Goal: Information Seeking & Learning: Learn about a topic

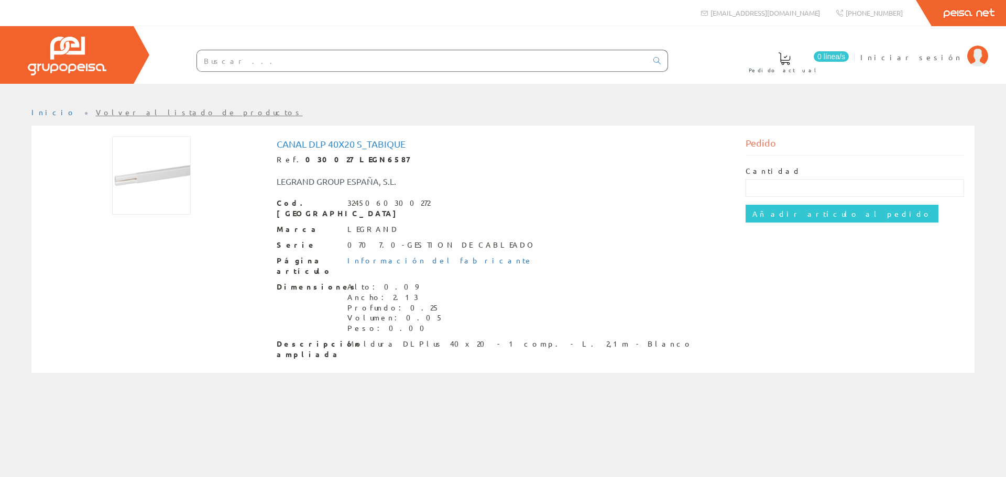
click at [133, 191] on img at bounding box center [151, 175] width 79 height 79
click at [132, 188] on img at bounding box center [151, 175] width 79 height 79
click at [132, 187] on img at bounding box center [151, 175] width 79 height 79
click at [149, 165] on img at bounding box center [151, 175] width 79 height 79
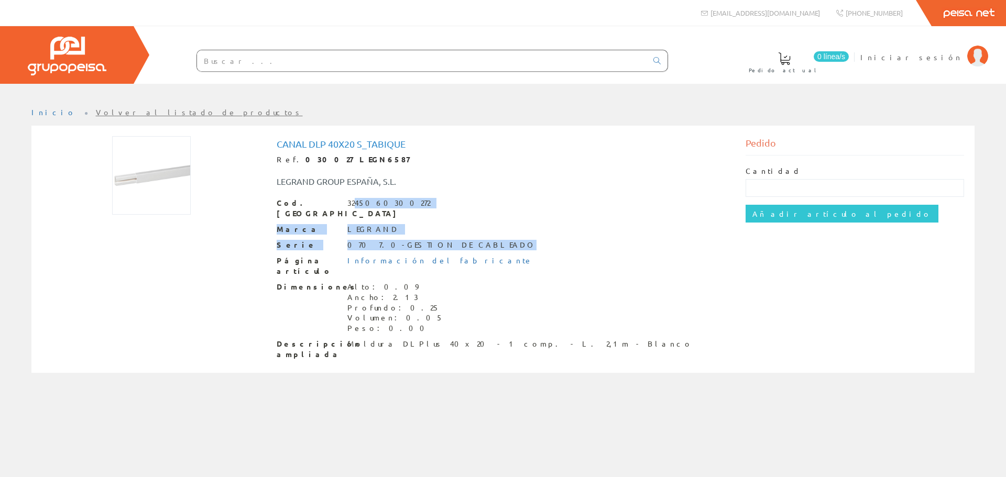
drag, startPoint x: 354, startPoint y: 204, endPoint x: 463, endPoint y: 234, distance: 112.4
click at [463, 234] on div "Cod. Barras 3245060300272 [PERSON_NAME] Serie 070 7.0-GESTION DE CABLEADO Págin…" at bounding box center [503, 279] width 453 height 162
click at [542, 240] on div "Serie 070 7.0-GESTION DE CABLEADO" at bounding box center [503, 245] width 453 height 10
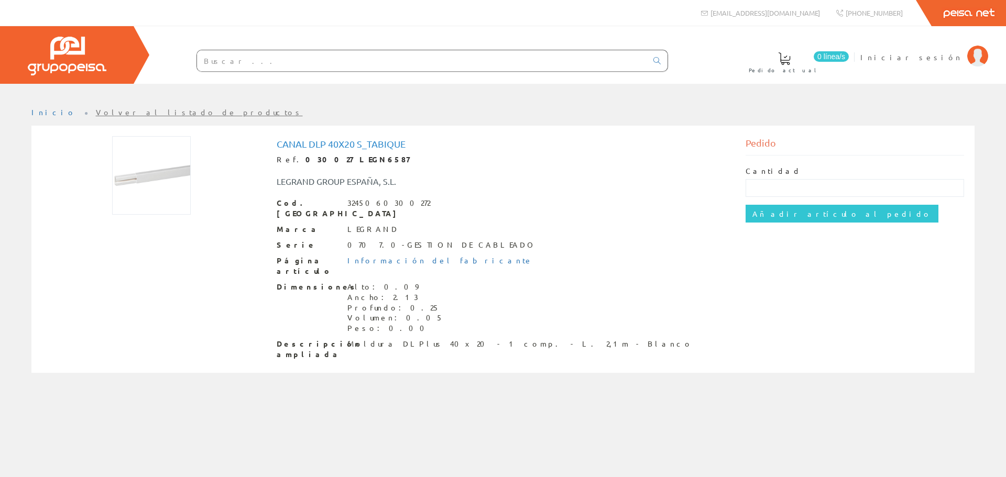
click at [165, 184] on img at bounding box center [151, 175] width 79 height 79
click at [406, 256] on link "Información del fabricante" at bounding box center [440, 260] width 186 height 9
